Goal: Task Accomplishment & Management: Use online tool/utility

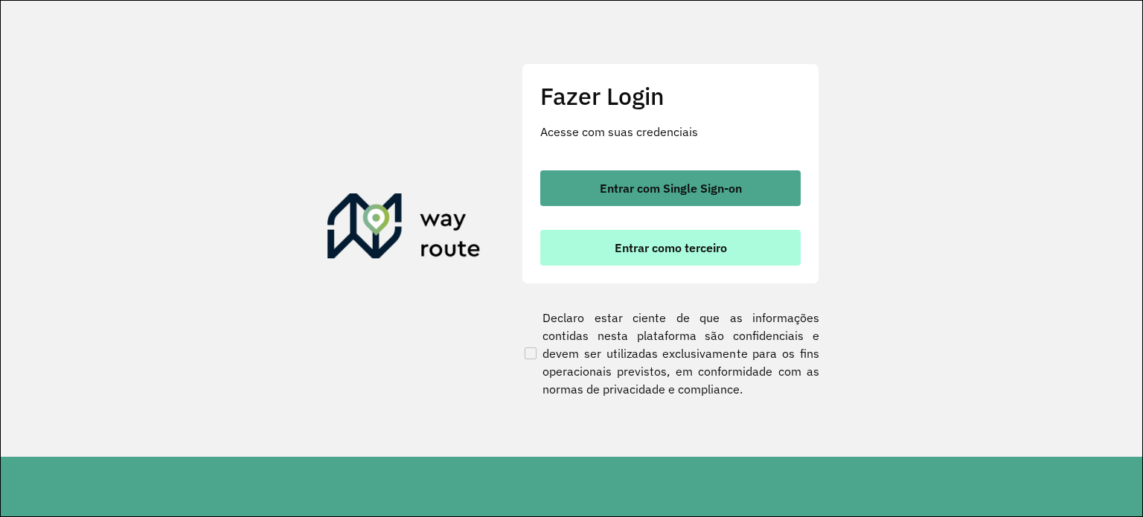
click at [670, 252] on span "Entrar como terceiro" at bounding box center [671, 248] width 112 height 12
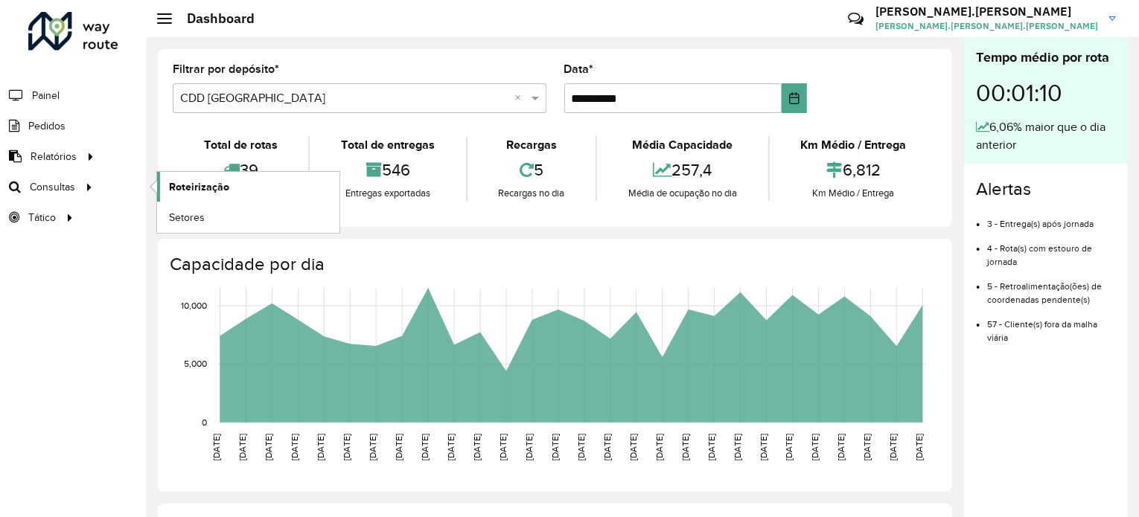
click at [179, 182] on span "Roteirização" at bounding box center [199, 187] width 60 height 16
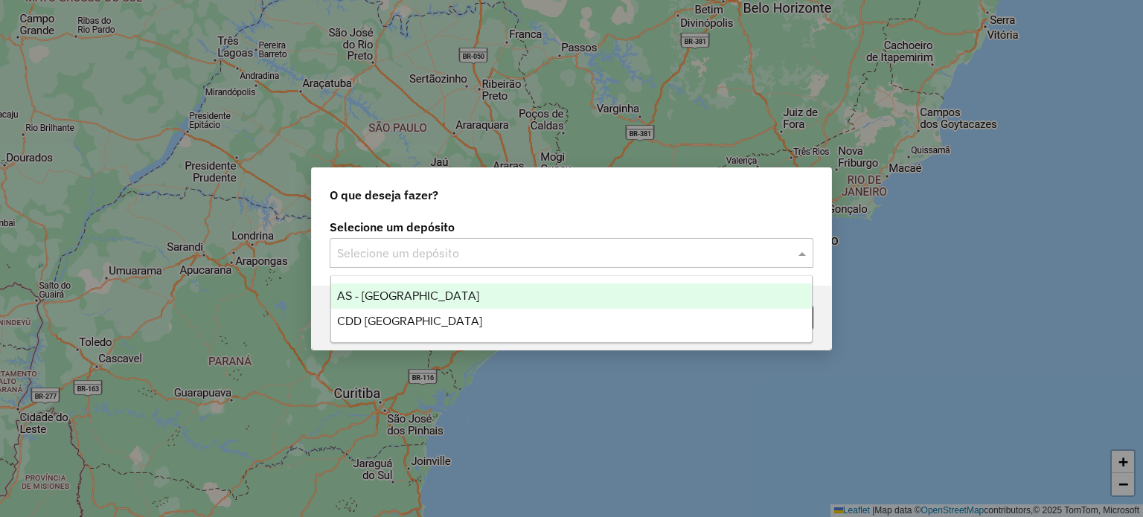
click at [402, 245] on input "text" at bounding box center [556, 254] width 439 height 18
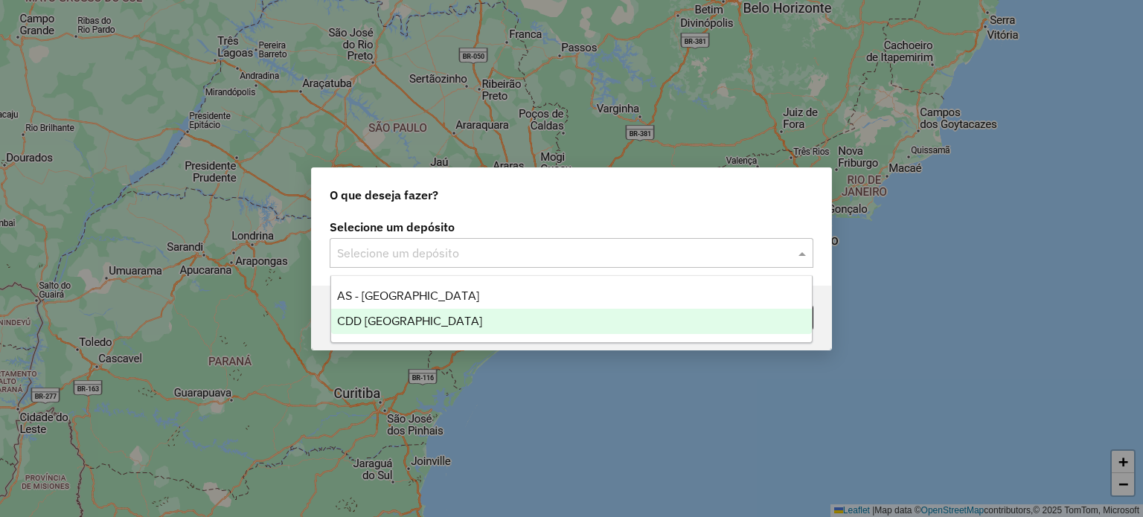
click at [366, 321] on span "CDD [GEOGRAPHIC_DATA]" at bounding box center [409, 321] width 145 height 13
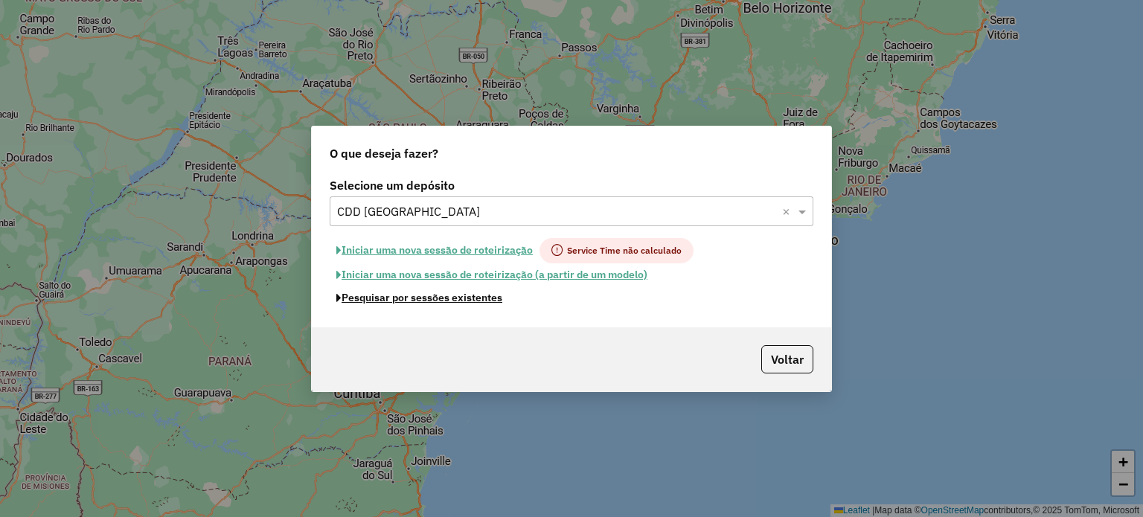
click at [420, 300] on button "Pesquisar por sessões existentes" at bounding box center [419, 298] width 179 height 23
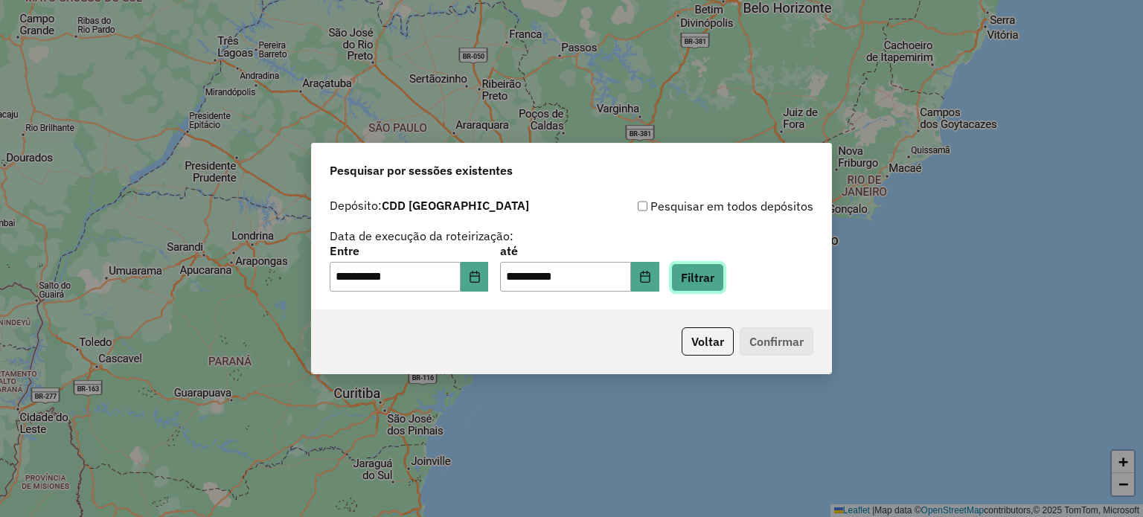
click at [724, 281] on button "Filtrar" at bounding box center [697, 277] width 53 height 28
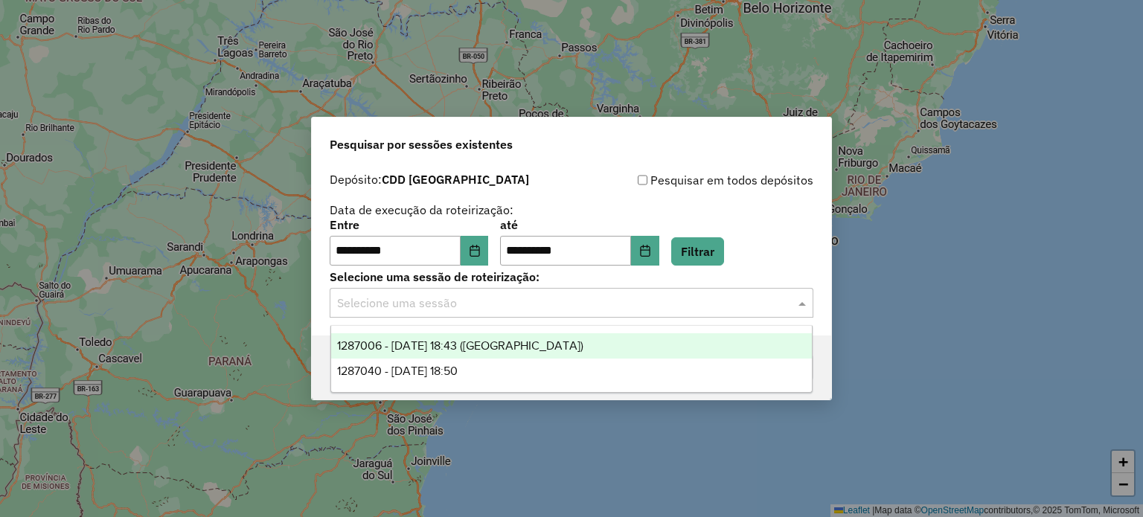
click at [661, 297] on input "text" at bounding box center [556, 304] width 439 height 18
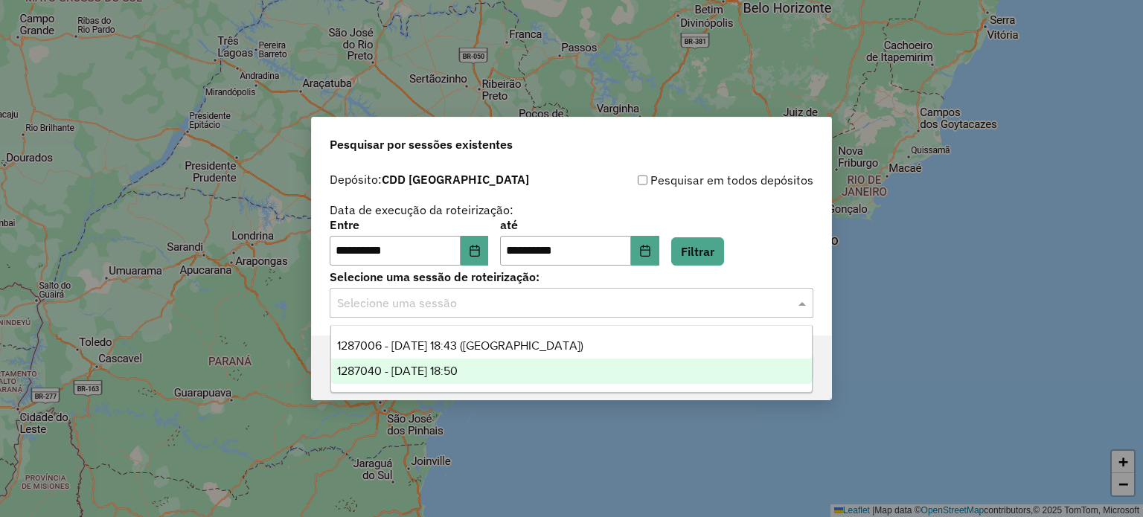
click at [458, 367] on span "1287040 - 02/10/2025 18:50" at bounding box center [397, 371] width 121 height 13
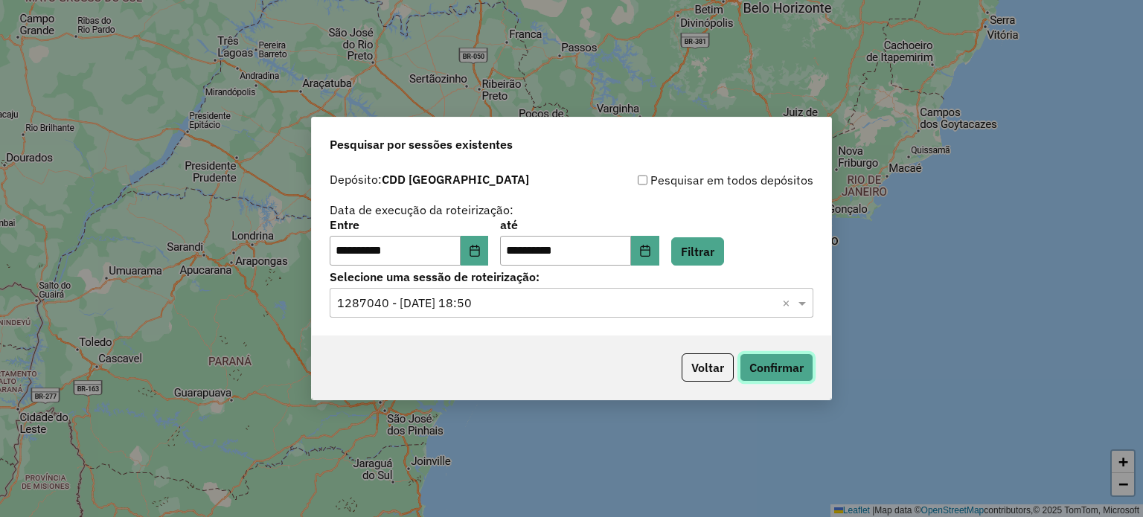
click at [762, 365] on button "Confirmar" at bounding box center [777, 368] width 74 height 28
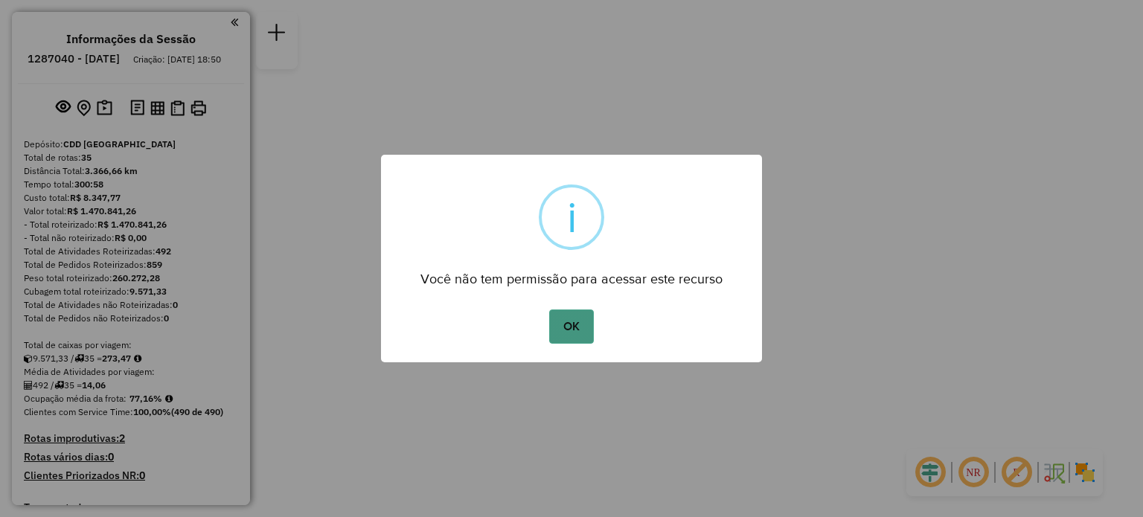
click at [551, 333] on button "OK" at bounding box center [571, 327] width 44 height 34
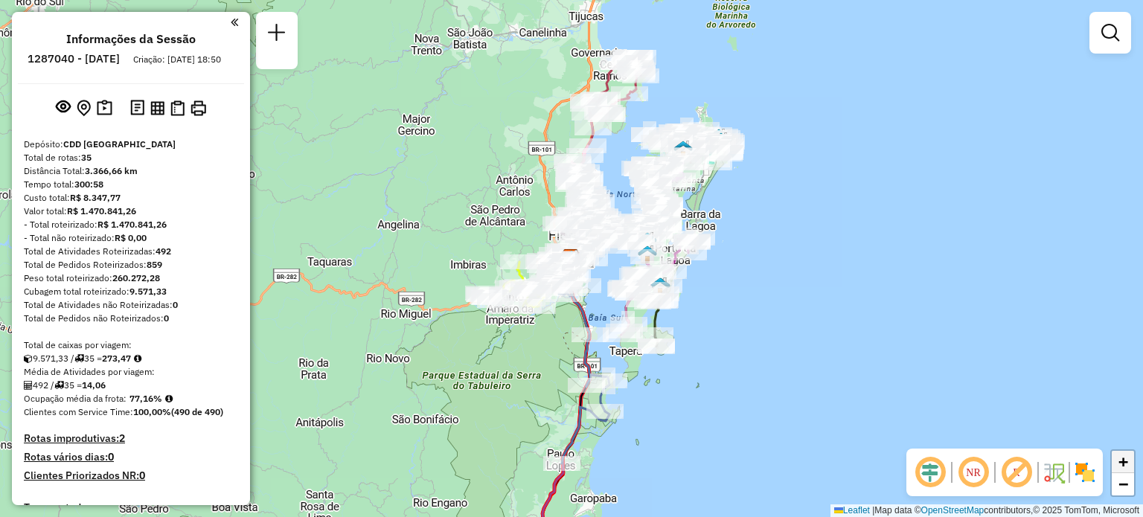
click at [1119, 472] on link "+" at bounding box center [1123, 462] width 22 height 22
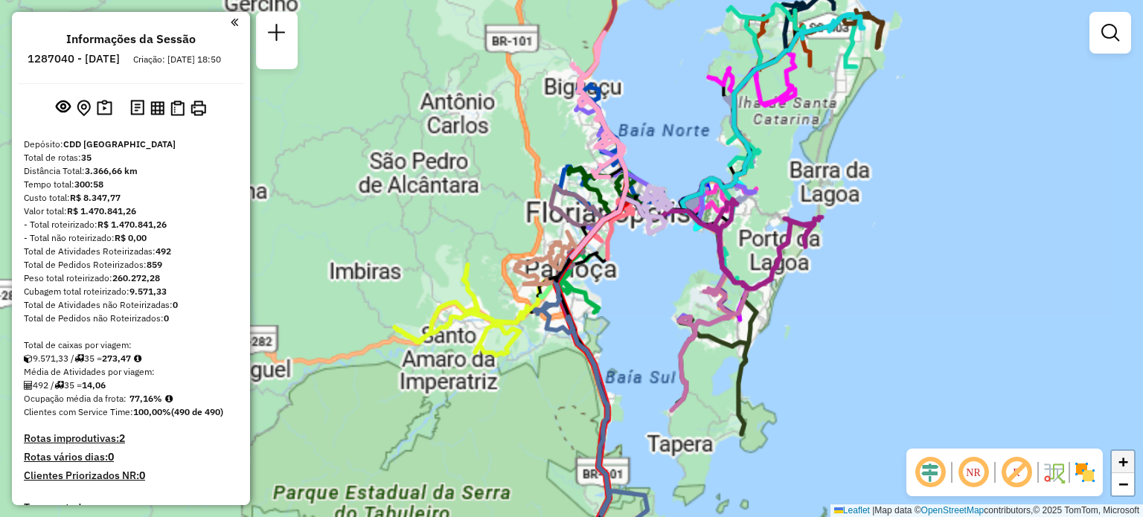
click at [1119, 472] on link "+" at bounding box center [1123, 462] width 22 height 22
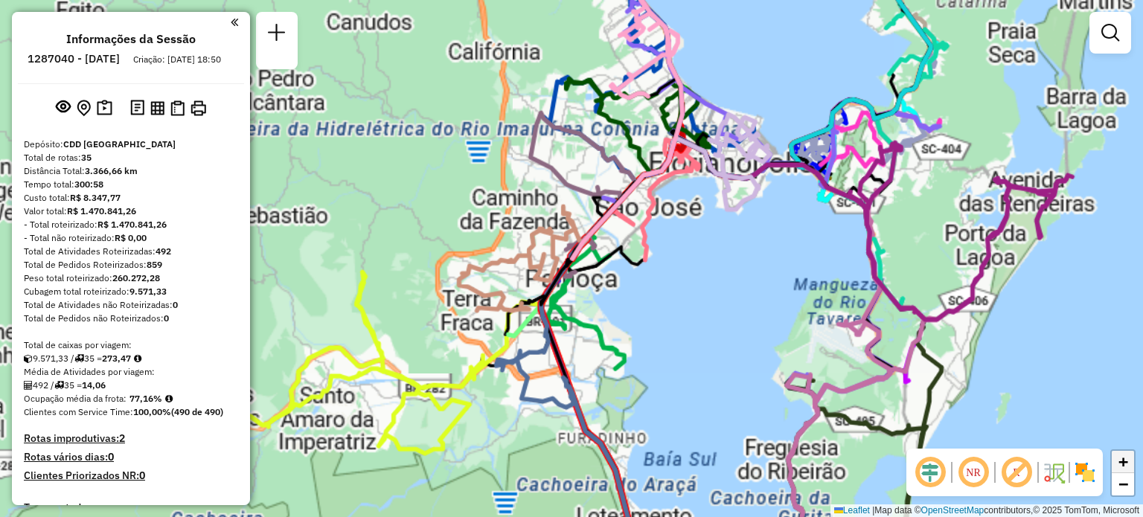
click at [1119, 472] on link "+" at bounding box center [1123, 462] width 22 height 22
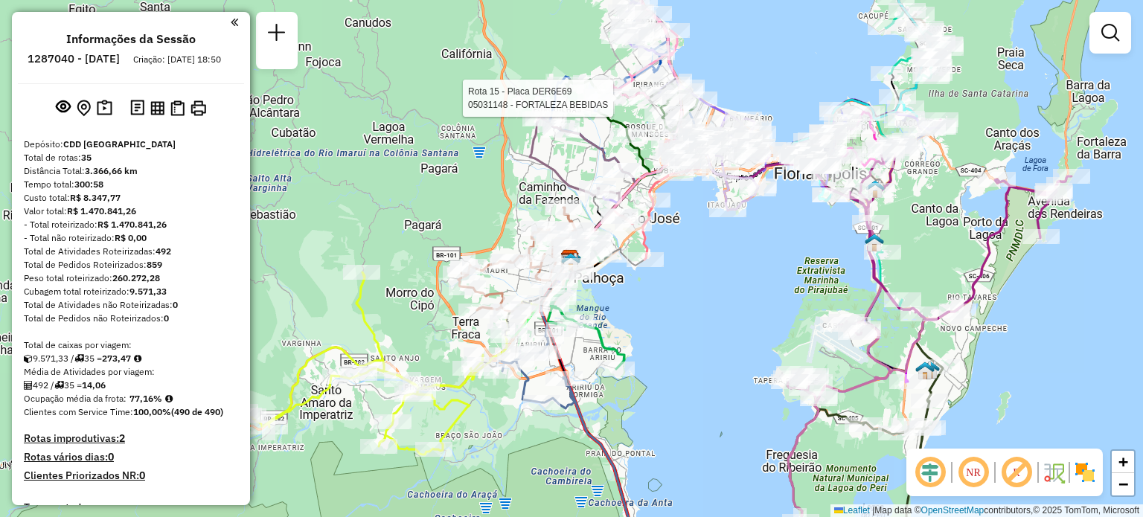
select select "**********"
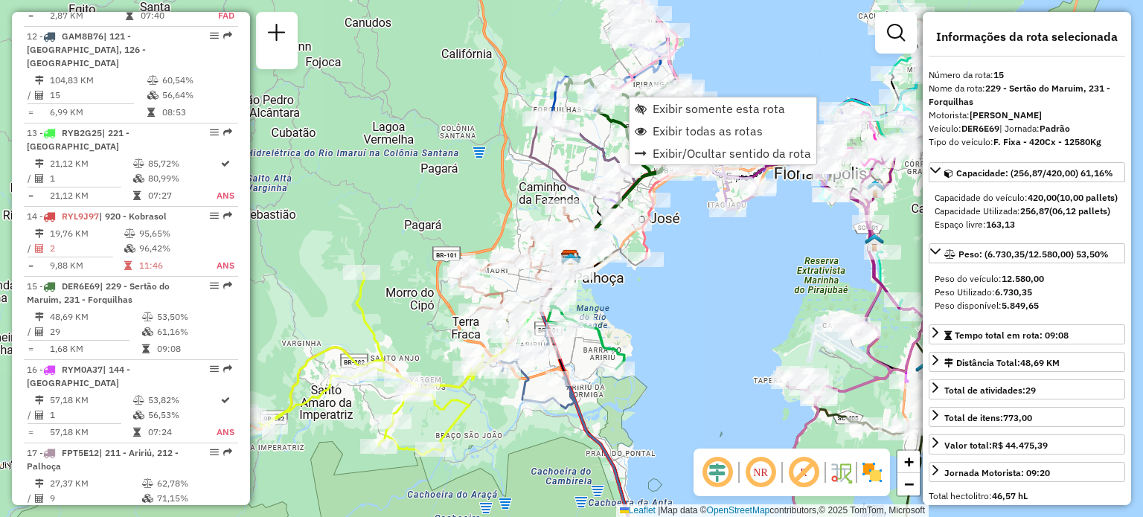
scroll to position [1842, 0]
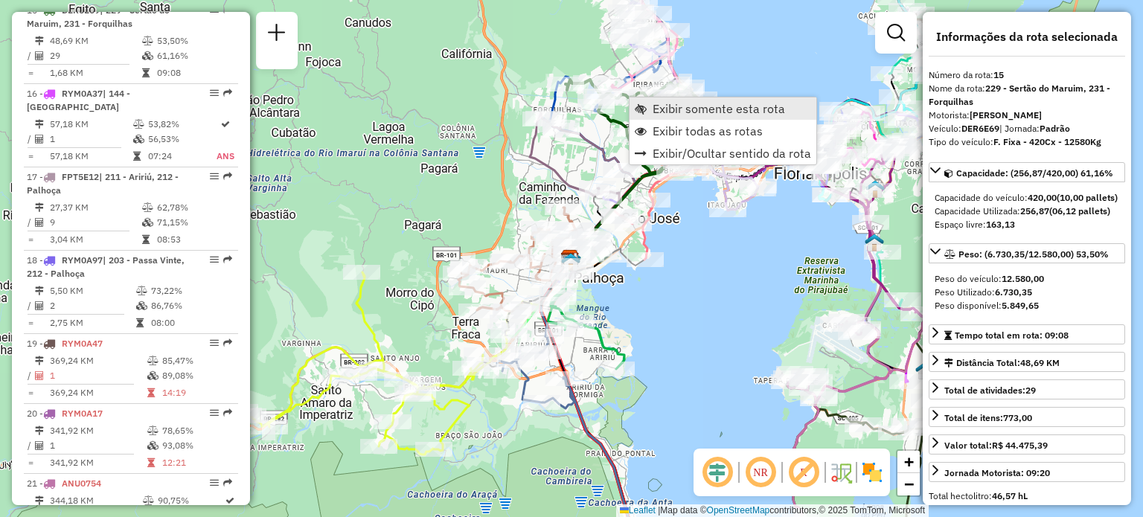
click at [647, 108] on link "Exibir somente esta rota" at bounding box center [723, 108] width 187 height 22
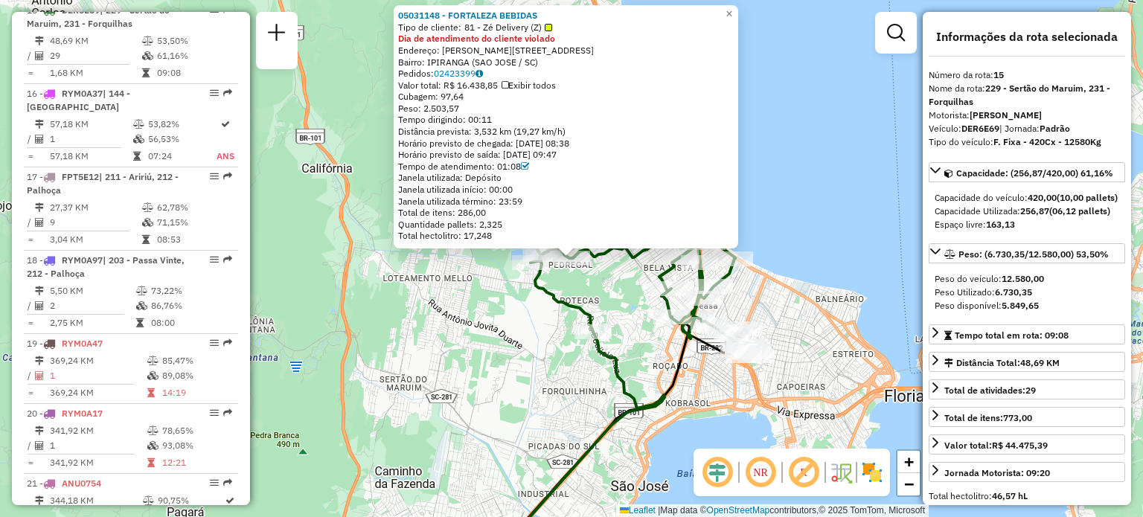
click at [539, 339] on div "05031148 - FORTALEZA BEBIDAS Tipo de cliente: 81 - Zé Delivery (Z) Dia de atend…" at bounding box center [571, 258] width 1143 height 517
